Goal: Navigation & Orientation: Find specific page/section

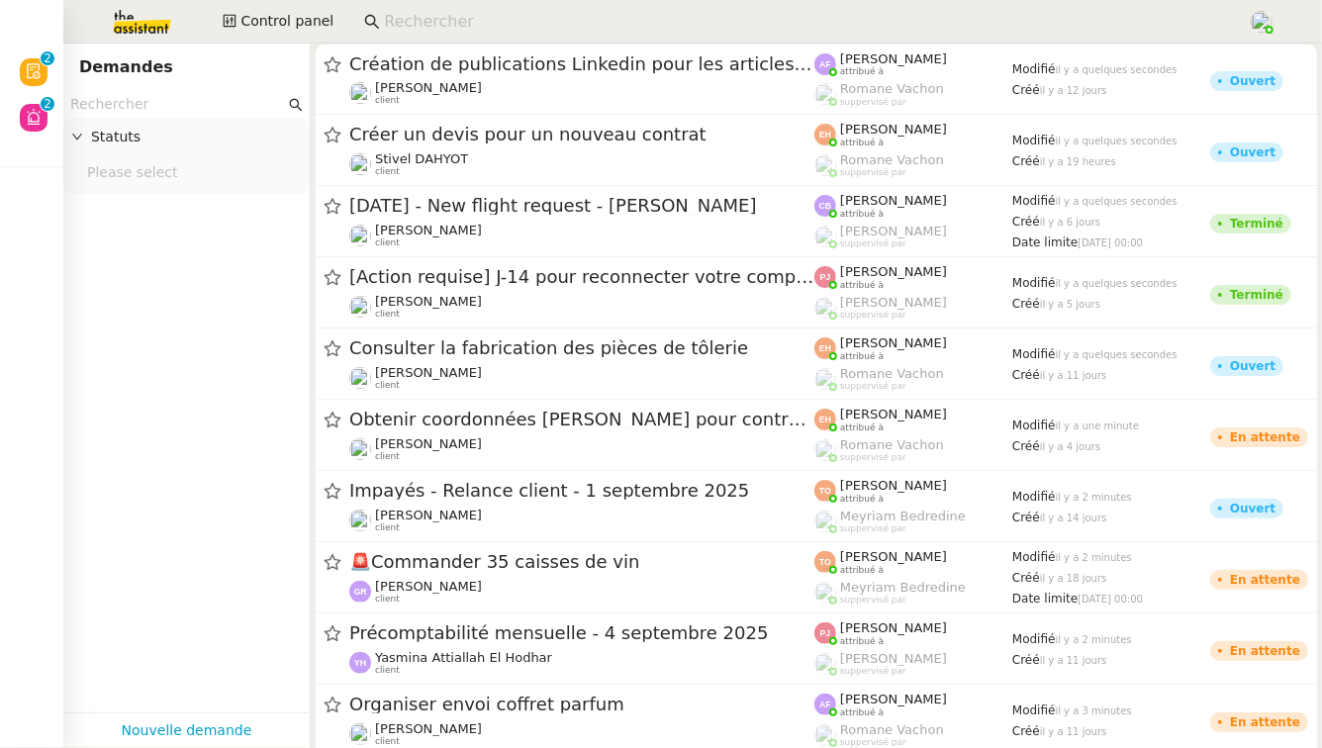
click at [528, 28] on input at bounding box center [806, 22] width 844 height 27
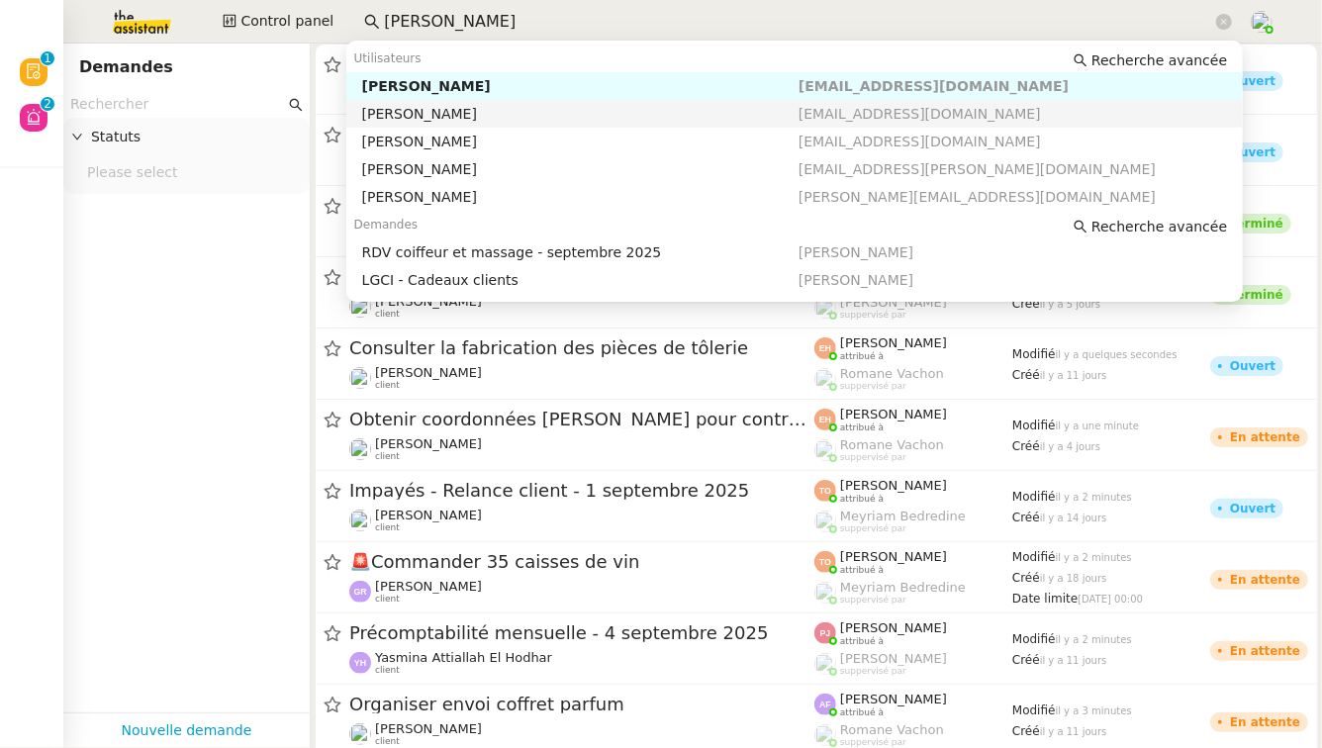
click at [523, 115] on div "[PERSON_NAME]" at bounding box center [580, 114] width 437 height 18
type input "[PERSON_NAME]"
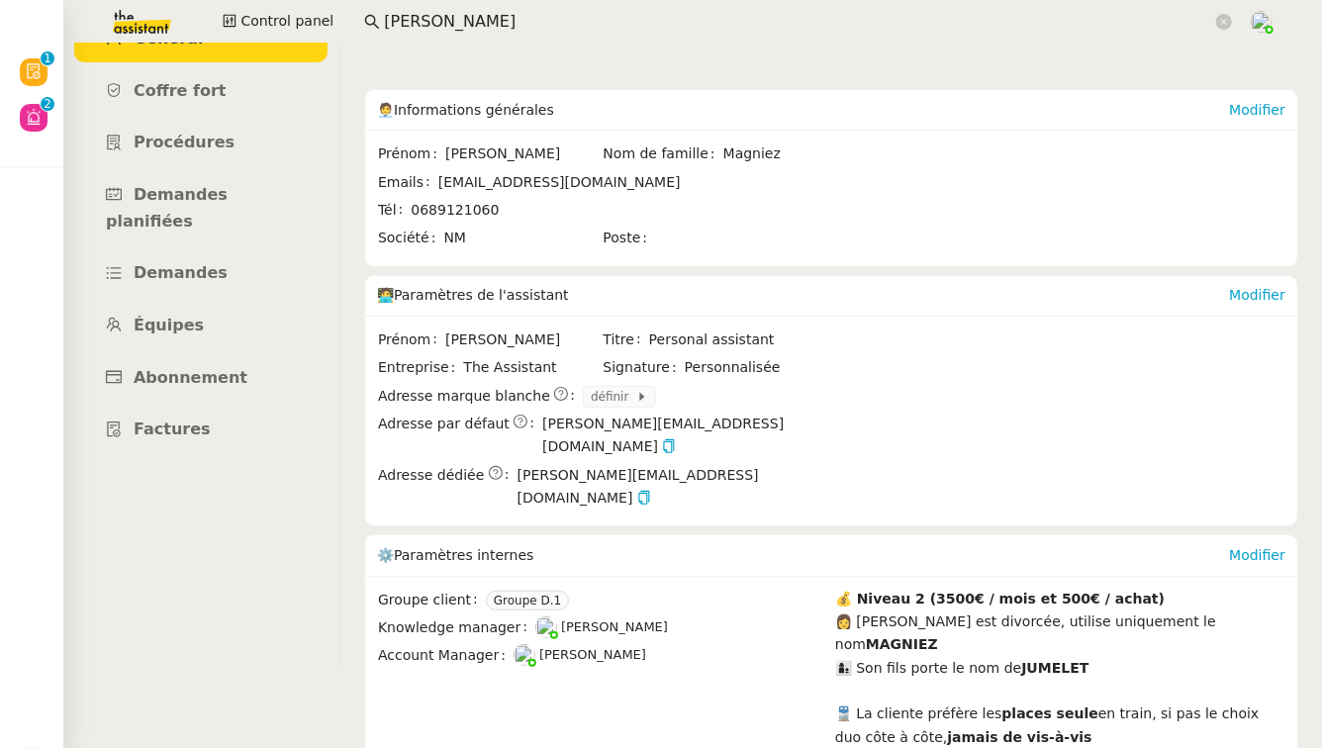
scroll to position [79, 0]
click at [229, 149] on link "Procédures" at bounding box center [200, 141] width 253 height 47
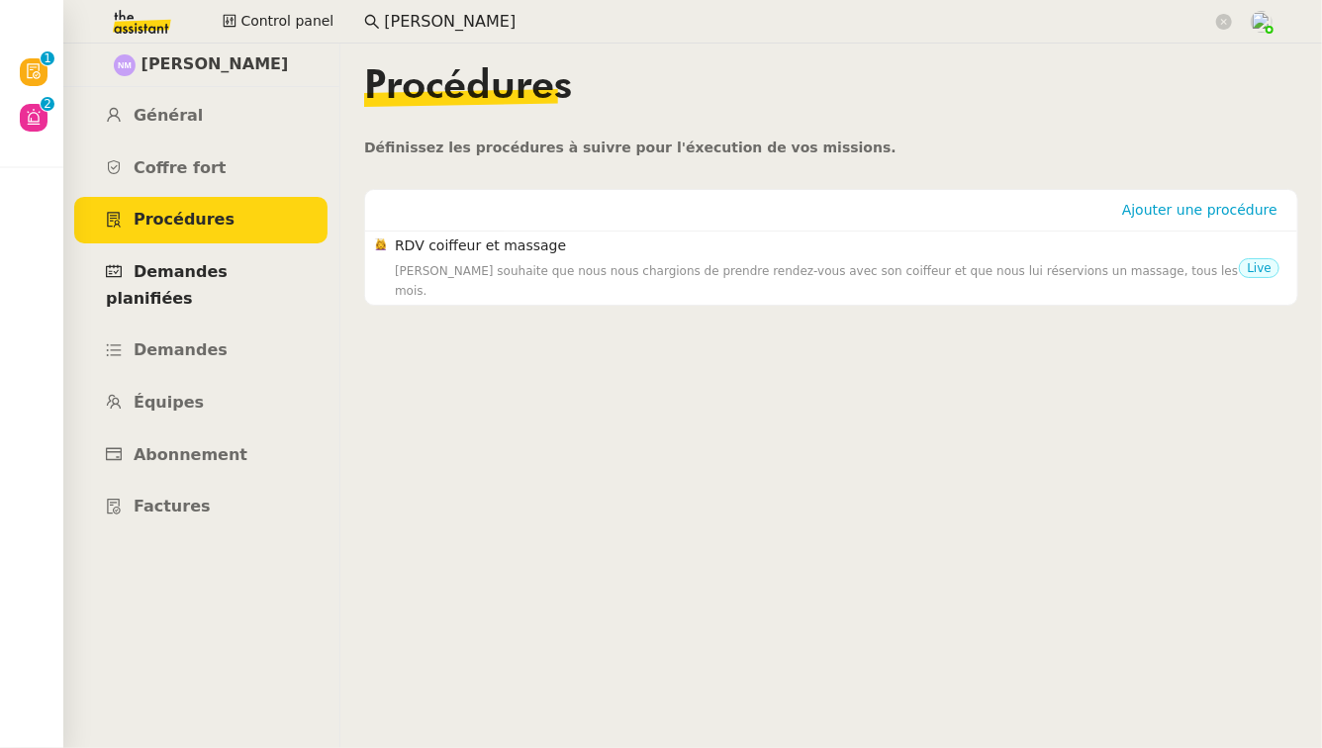
click at [222, 274] on span "Demandes planifiées" at bounding box center [167, 285] width 122 height 46
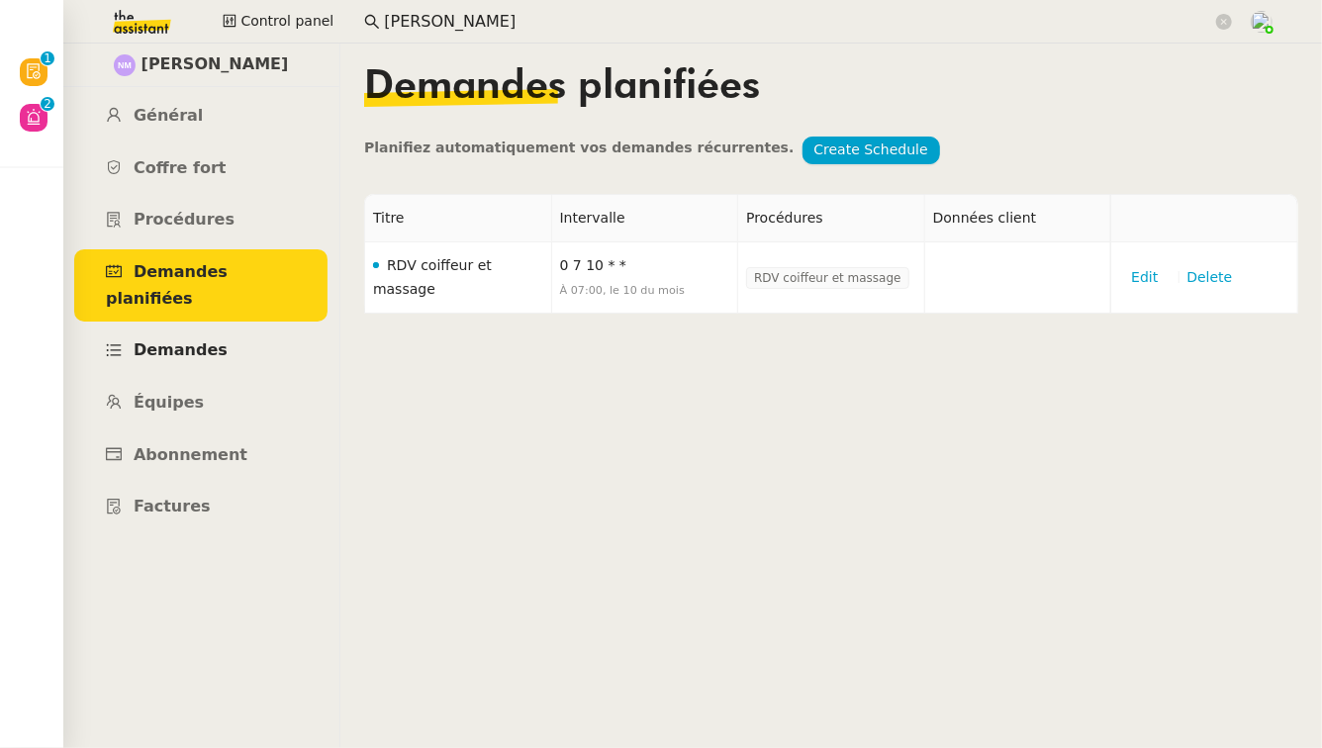
click at [212, 341] on span "Demandes" at bounding box center [181, 350] width 94 height 19
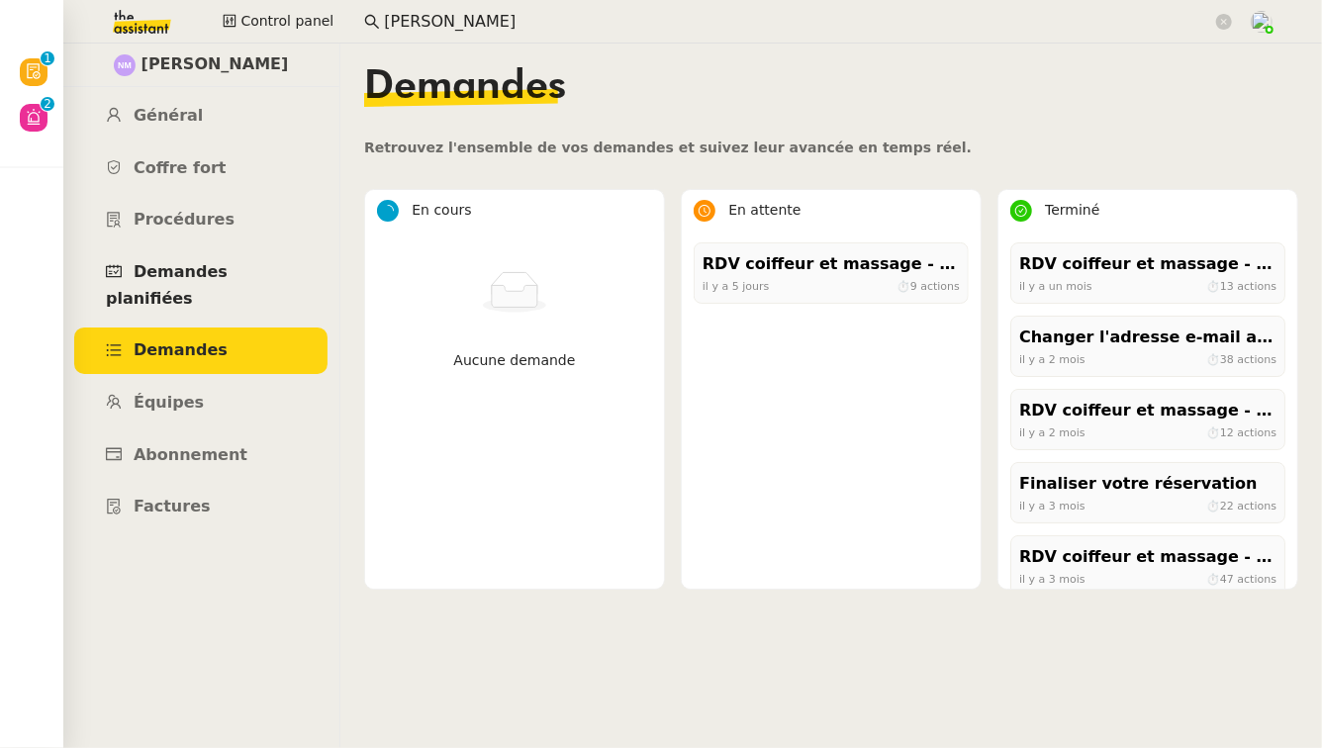
click at [228, 265] on span "Demandes planifiées" at bounding box center [167, 285] width 122 height 46
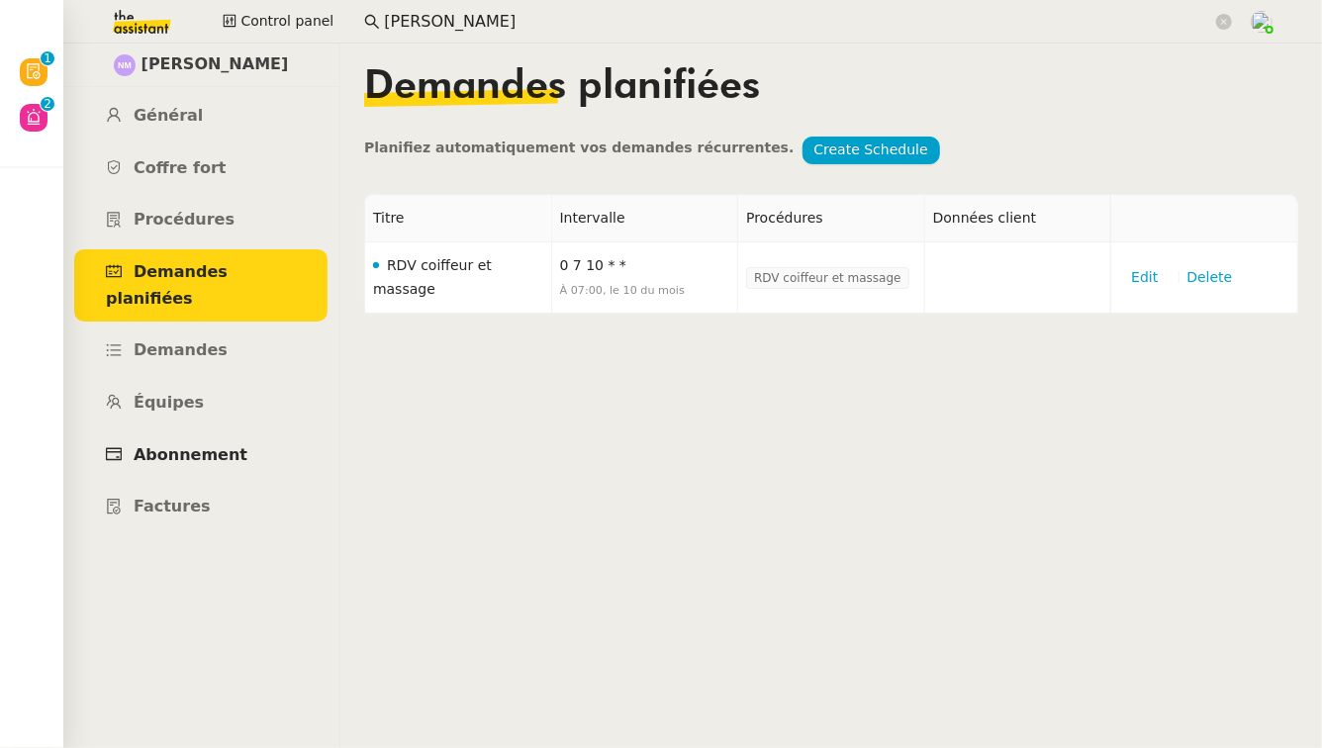
click at [195, 439] on link "Abonnement" at bounding box center [200, 456] width 253 height 47
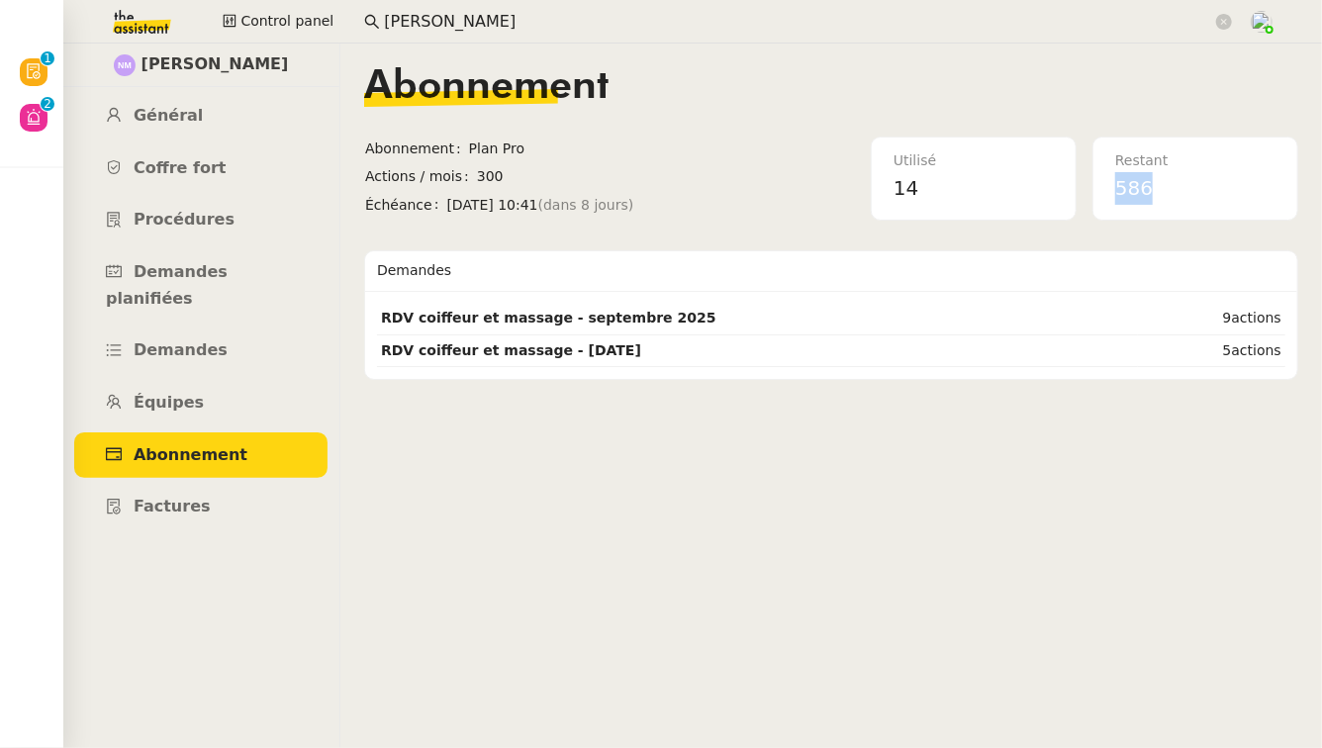
drag, startPoint x: 1149, startPoint y: 187, endPoint x: 1113, endPoint y: 188, distance: 36.6
click at [1113, 188] on div "Restant 586" at bounding box center [1196, 178] width 184 height 80
click at [1202, 182] on div "586" at bounding box center [1196, 188] width 160 height 33
click at [228, 279] on span "Demandes planifiées" at bounding box center [167, 285] width 122 height 46
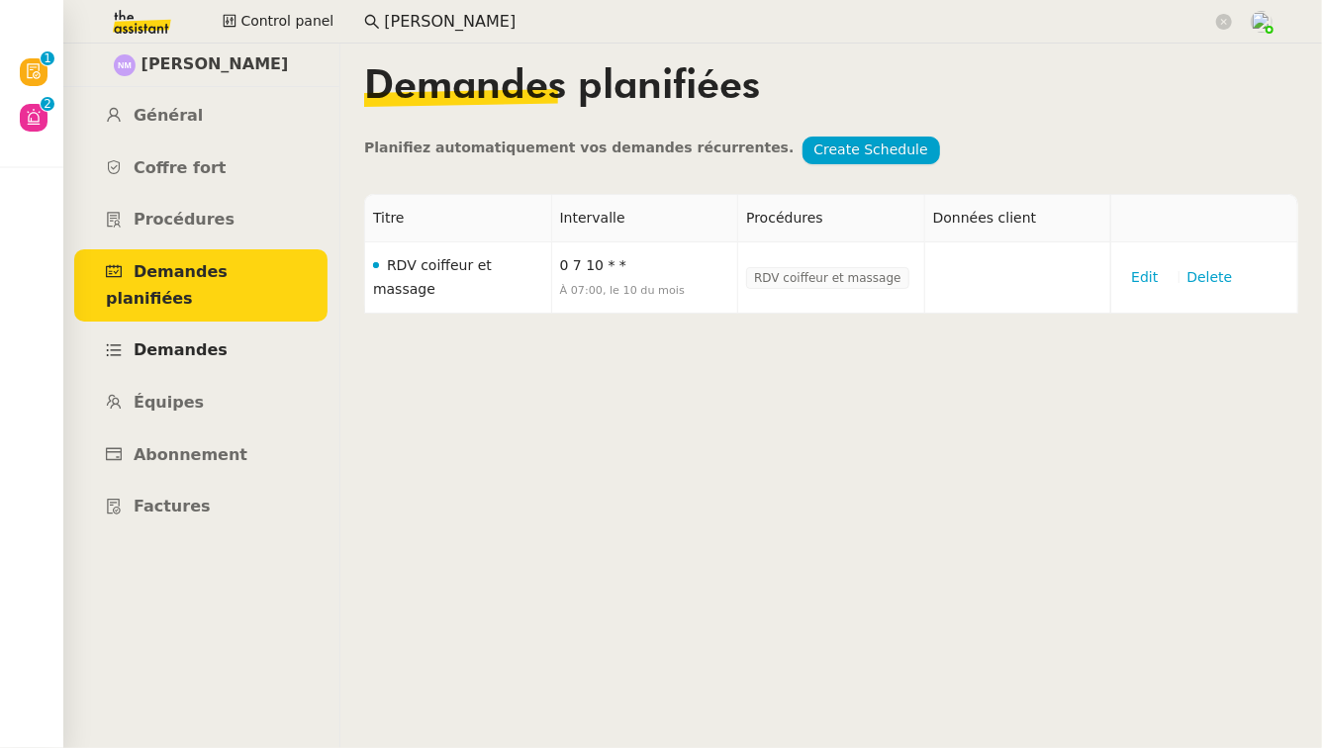
click at [220, 328] on link "Demandes" at bounding box center [200, 351] width 253 height 47
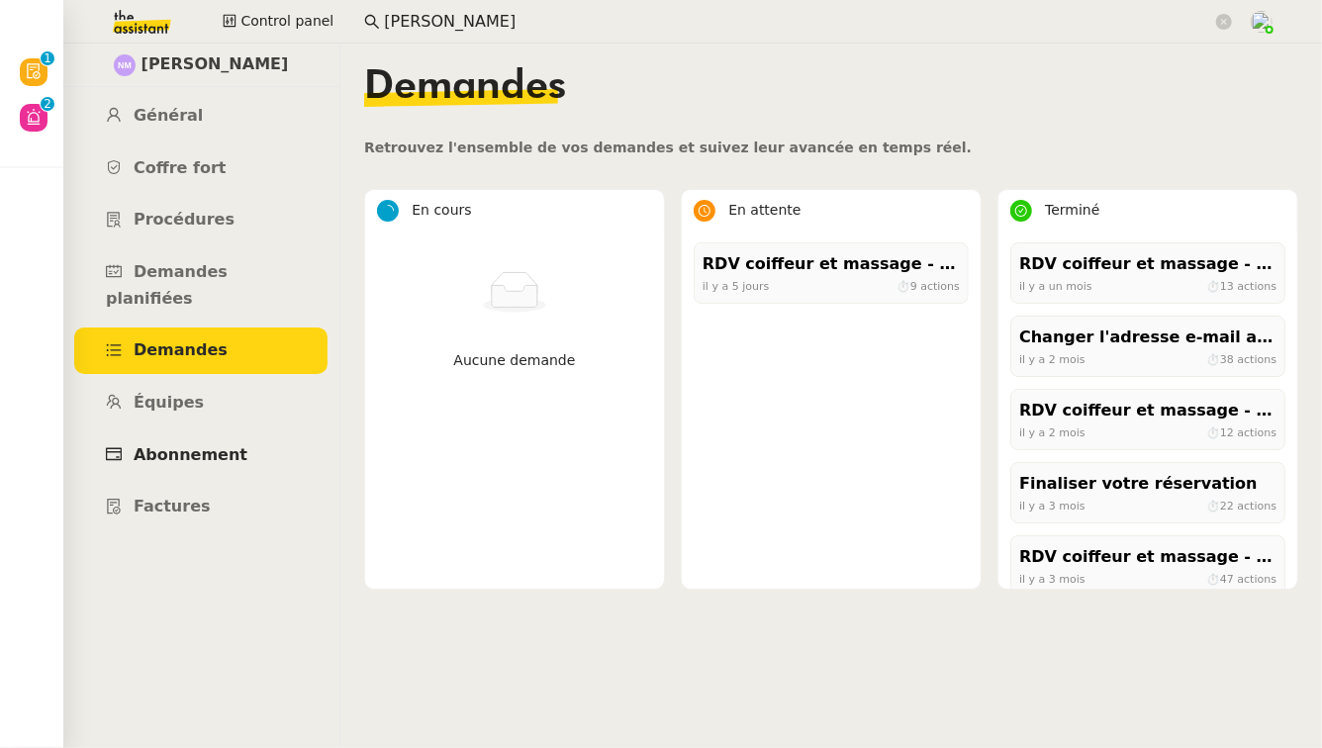
click at [205, 445] on span "Abonnement" at bounding box center [191, 454] width 114 height 19
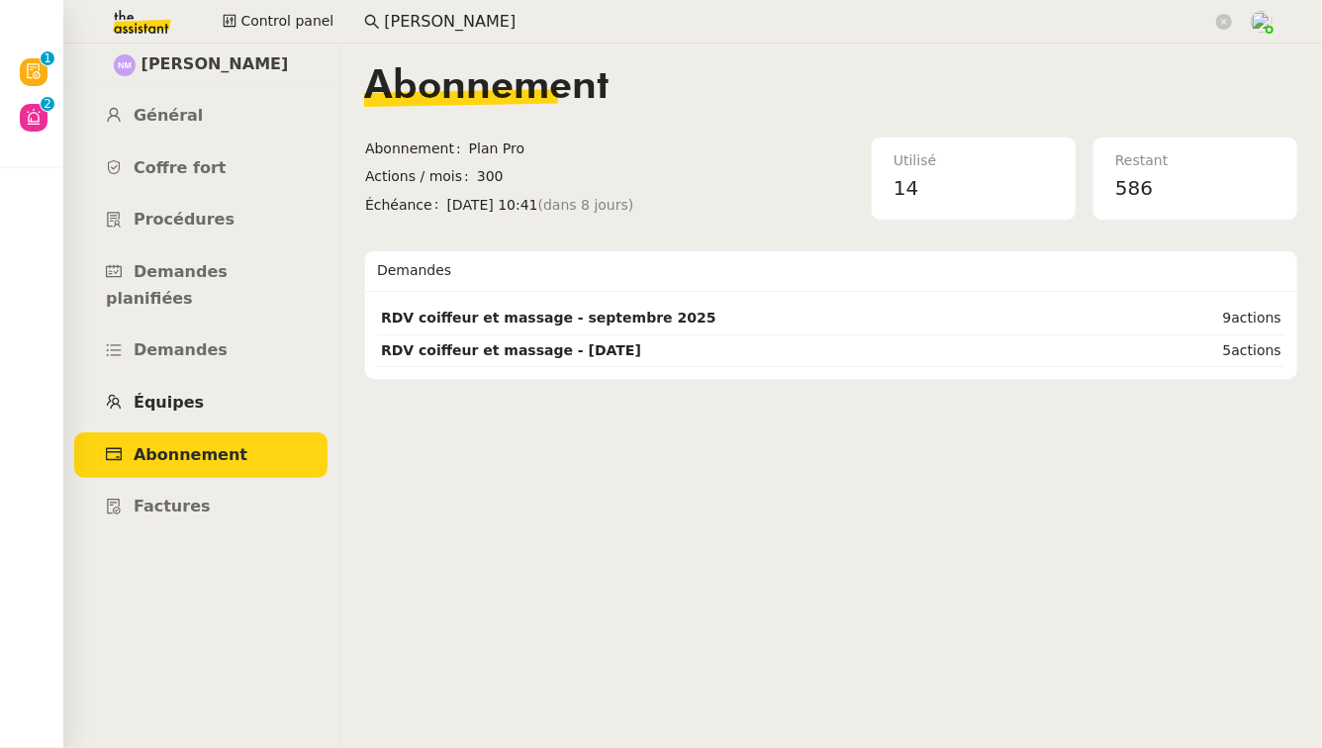
click at [184, 393] on span "Équipes" at bounding box center [169, 402] width 70 height 19
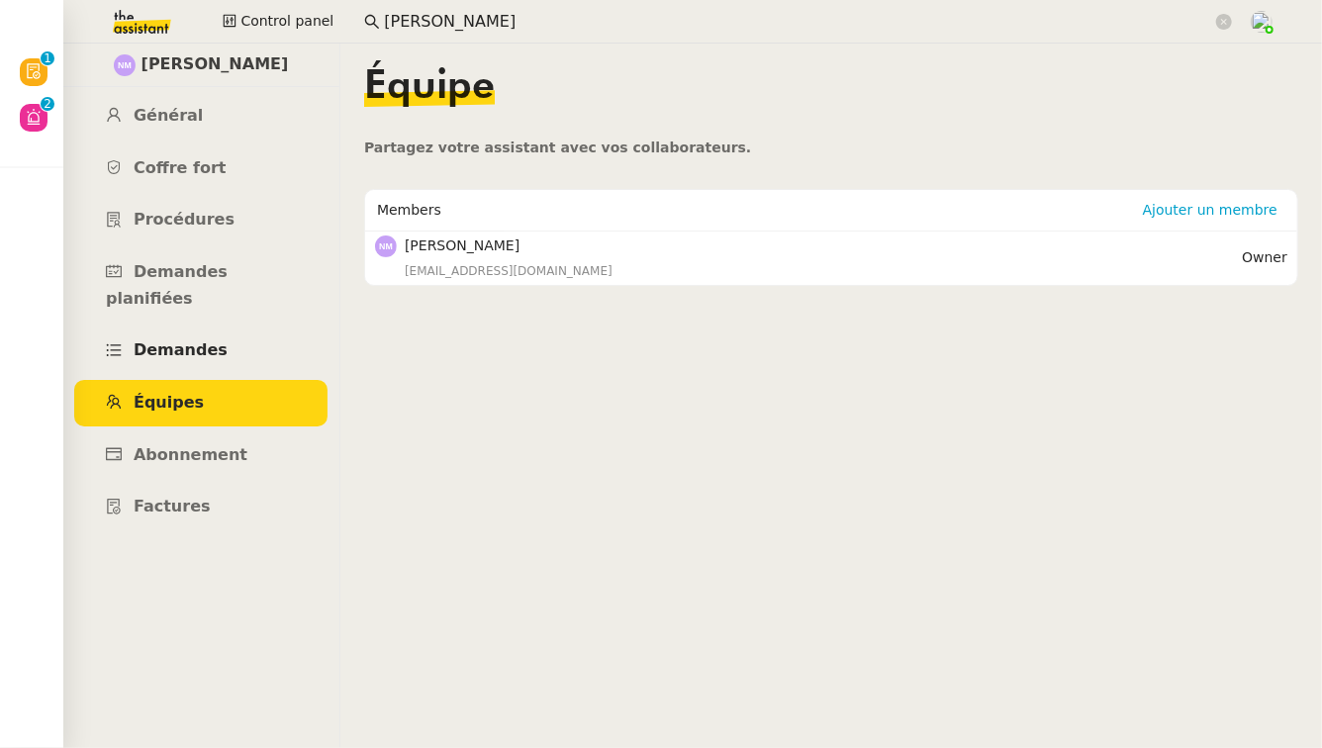
click at [211, 341] on span "Demandes" at bounding box center [181, 350] width 94 height 19
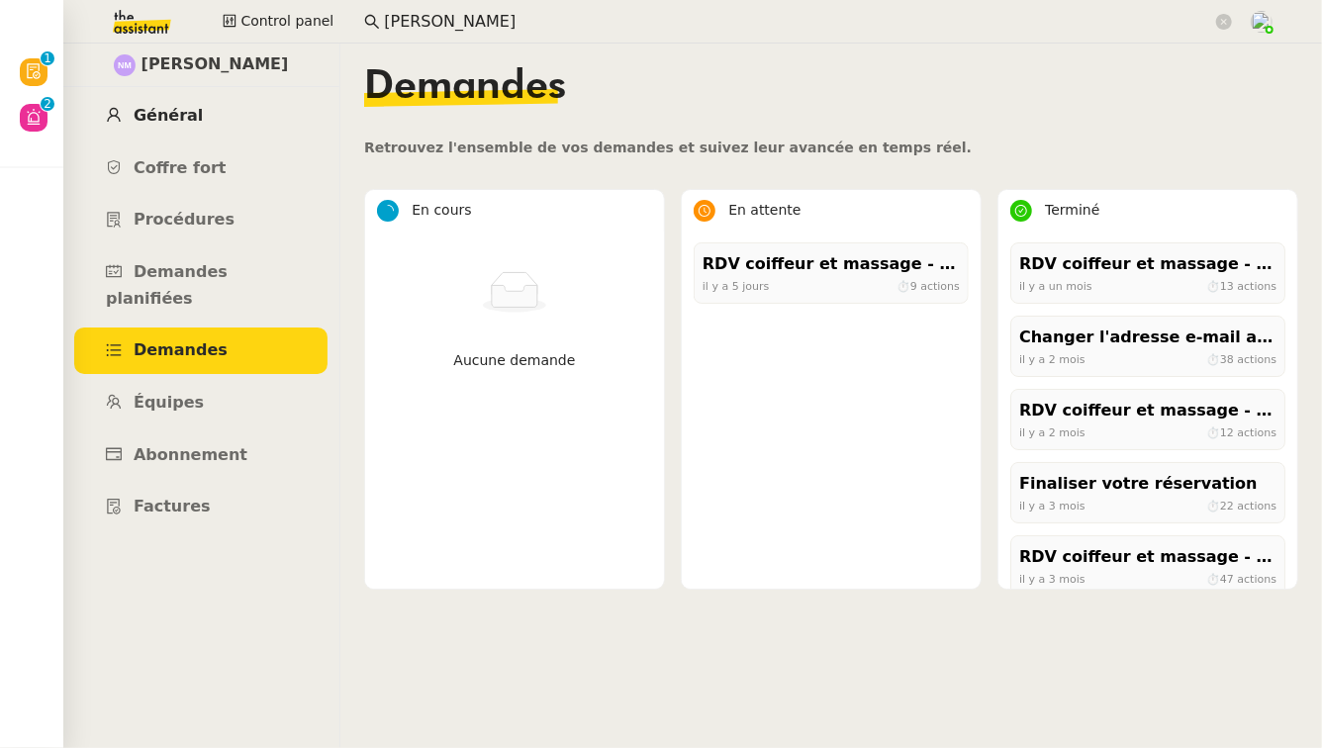
click at [218, 124] on link "Général" at bounding box center [200, 116] width 253 height 47
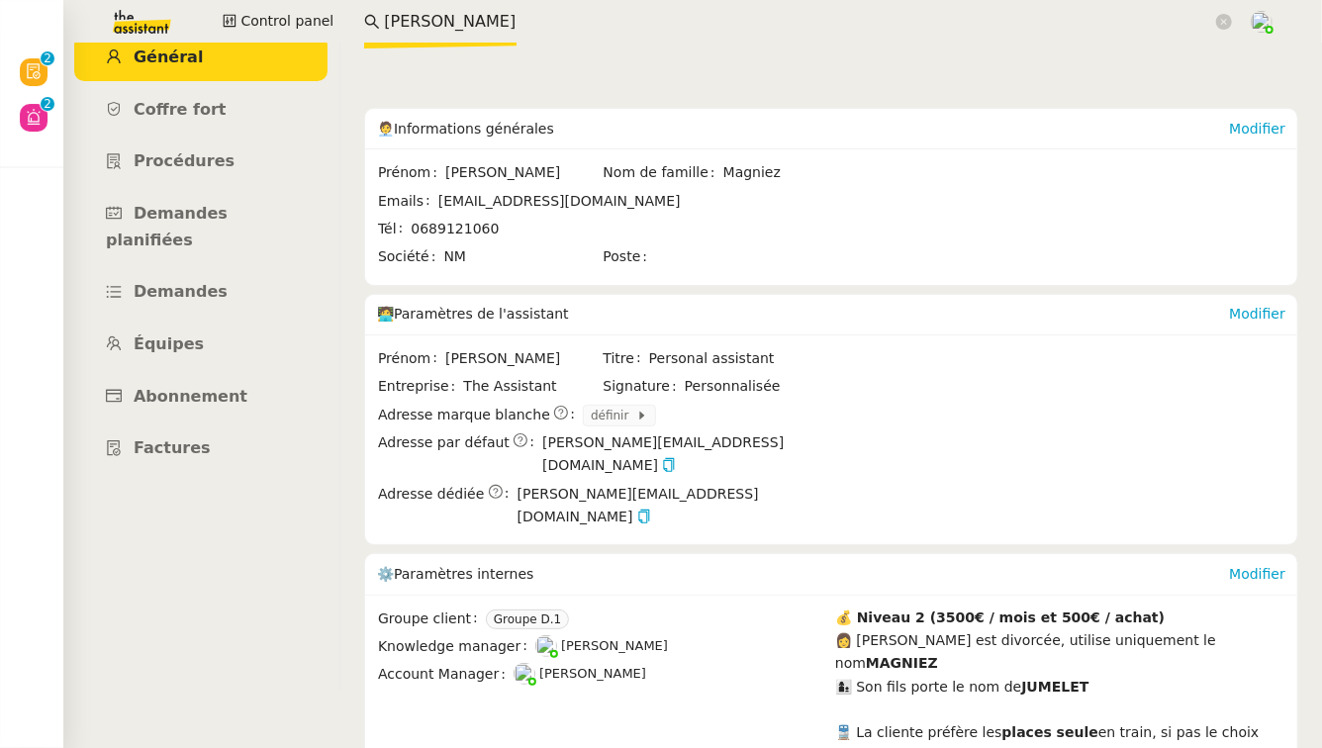
scroll to position [122, 0]
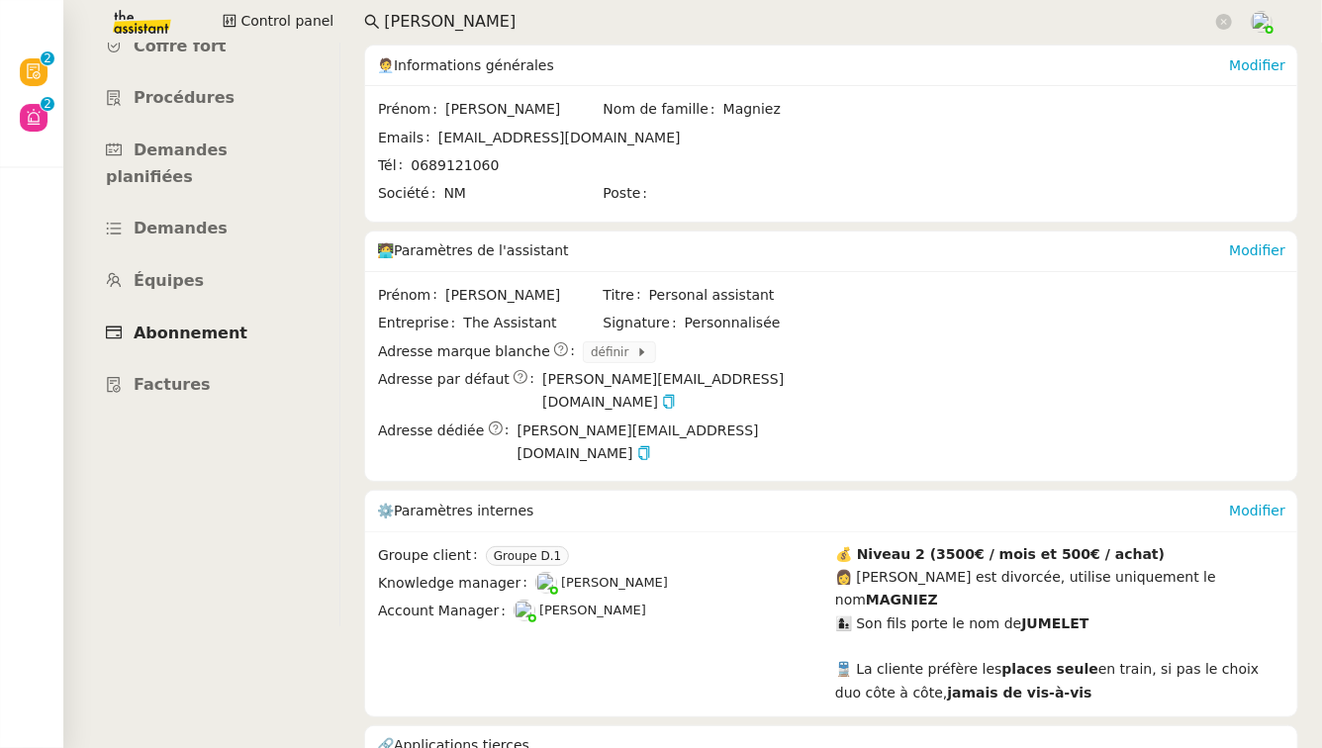
click at [208, 311] on link "Abonnement" at bounding box center [200, 334] width 253 height 47
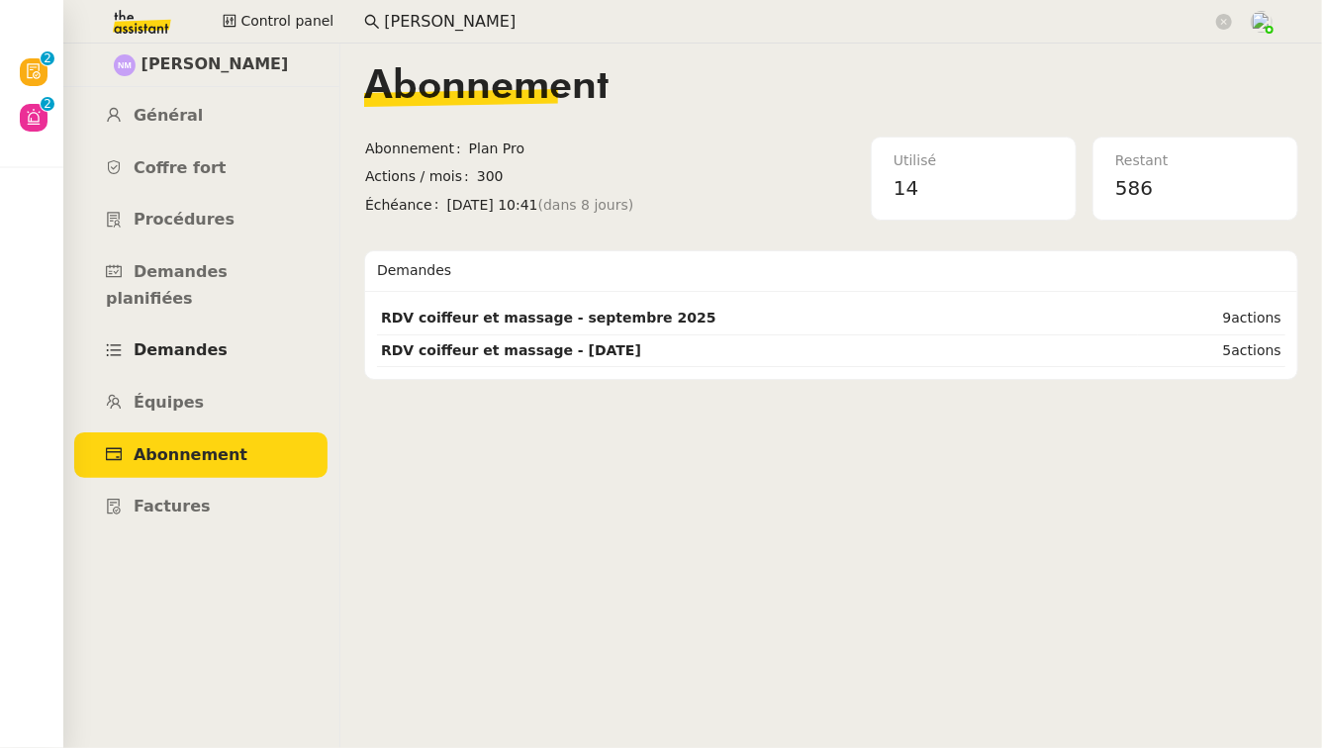
click at [214, 328] on link "Demandes" at bounding box center [200, 351] width 253 height 47
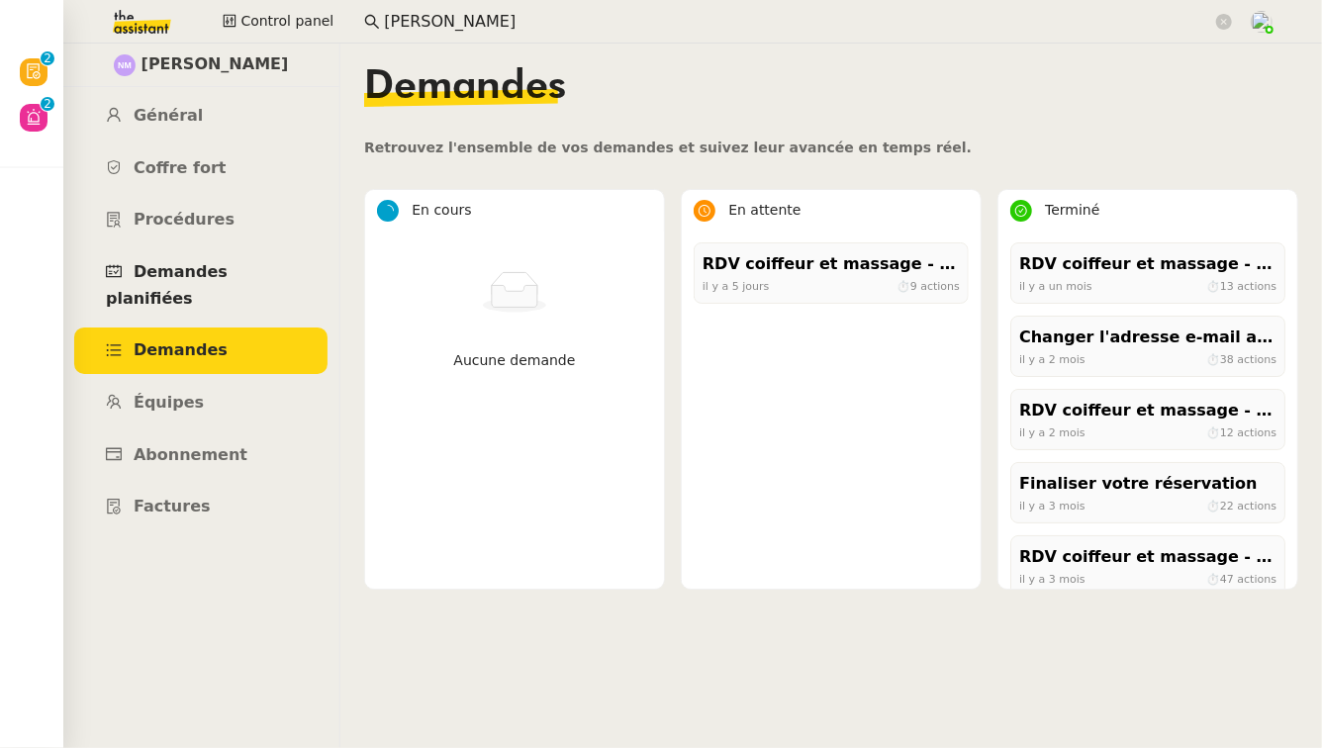
click at [228, 270] on span "Demandes planifiées" at bounding box center [167, 285] width 122 height 46
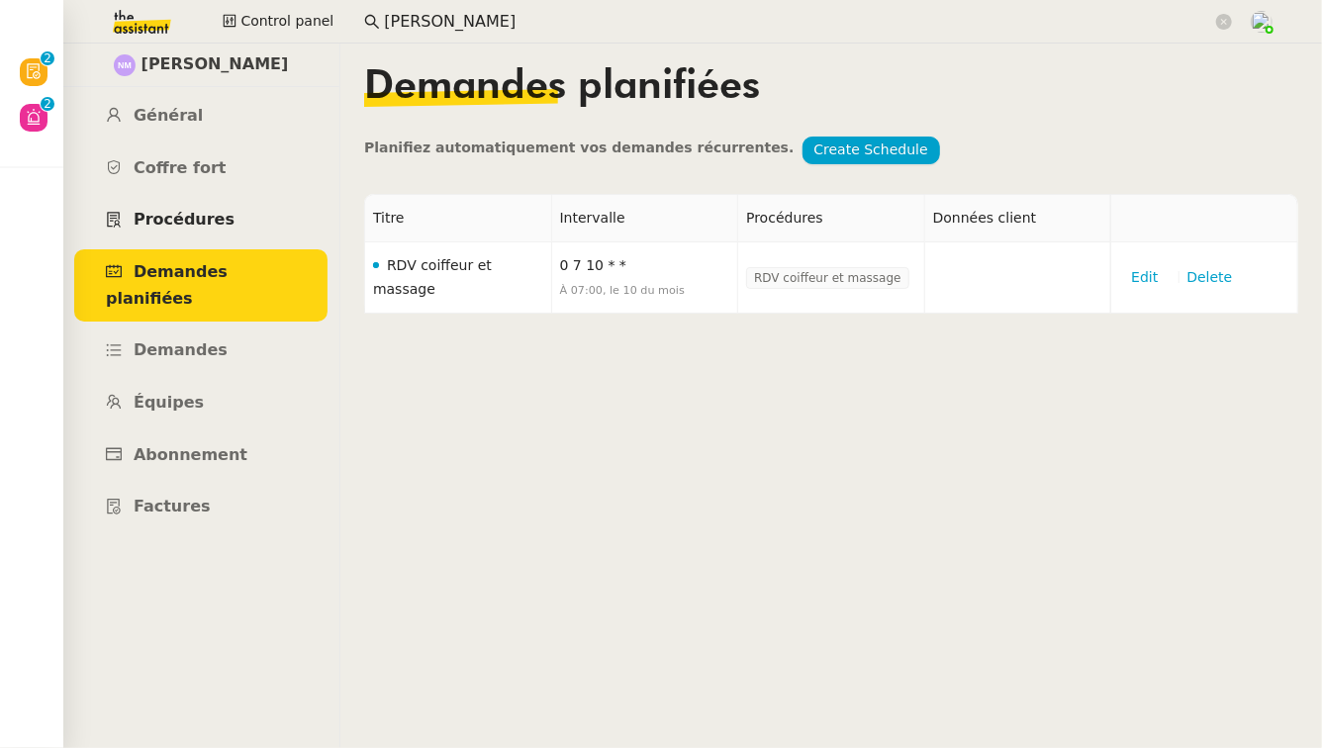
click at [211, 228] on span "Procédures" at bounding box center [184, 219] width 101 height 19
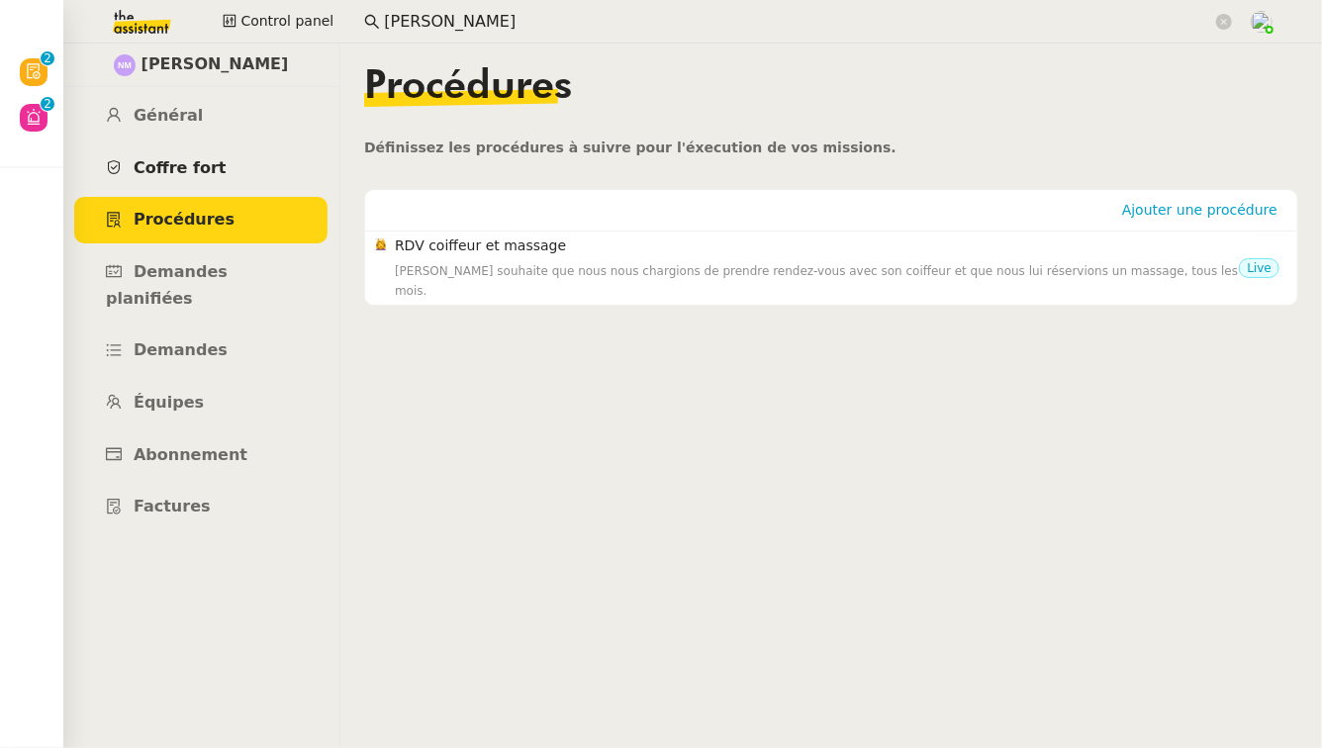
click at [204, 179] on link "Coffre fort" at bounding box center [200, 169] width 253 height 47
